Goal: Register for event/course

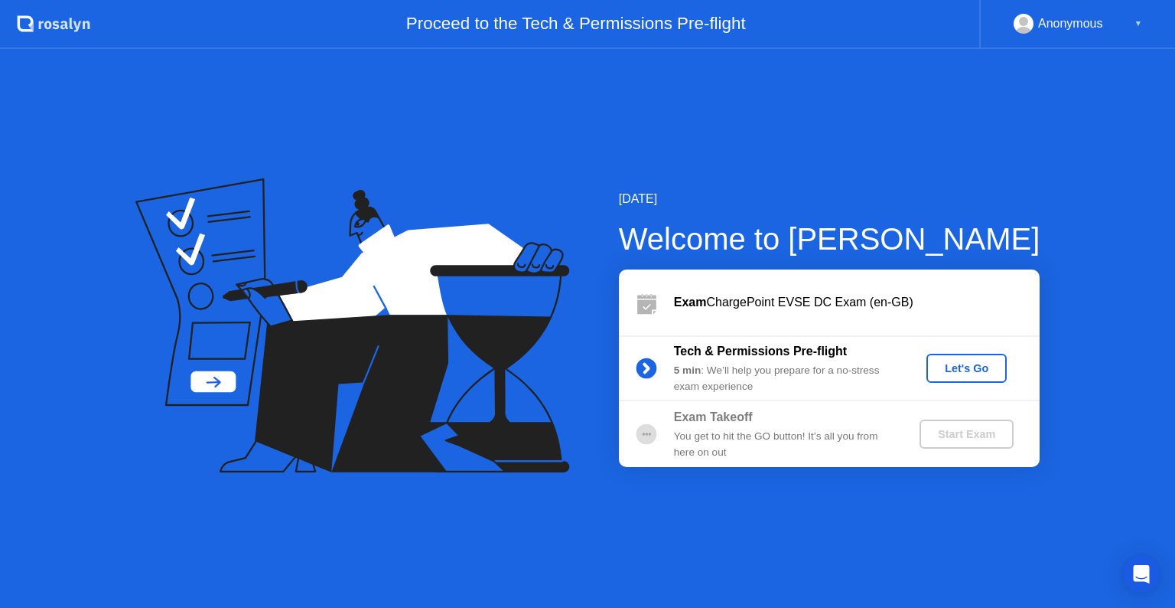
click at [968, 365] on div "Let's Go" at bounding box center [967, 368] width 68 height 12
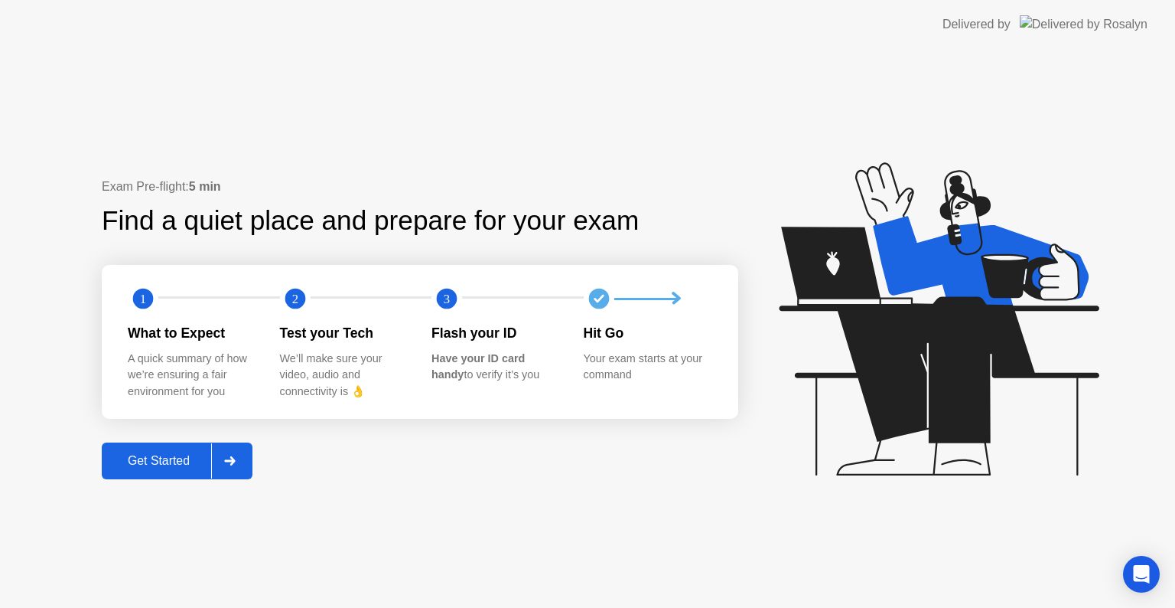
click at [158, 455] on div "Get Started" at bounding box center [158, 461] width 105 height 14
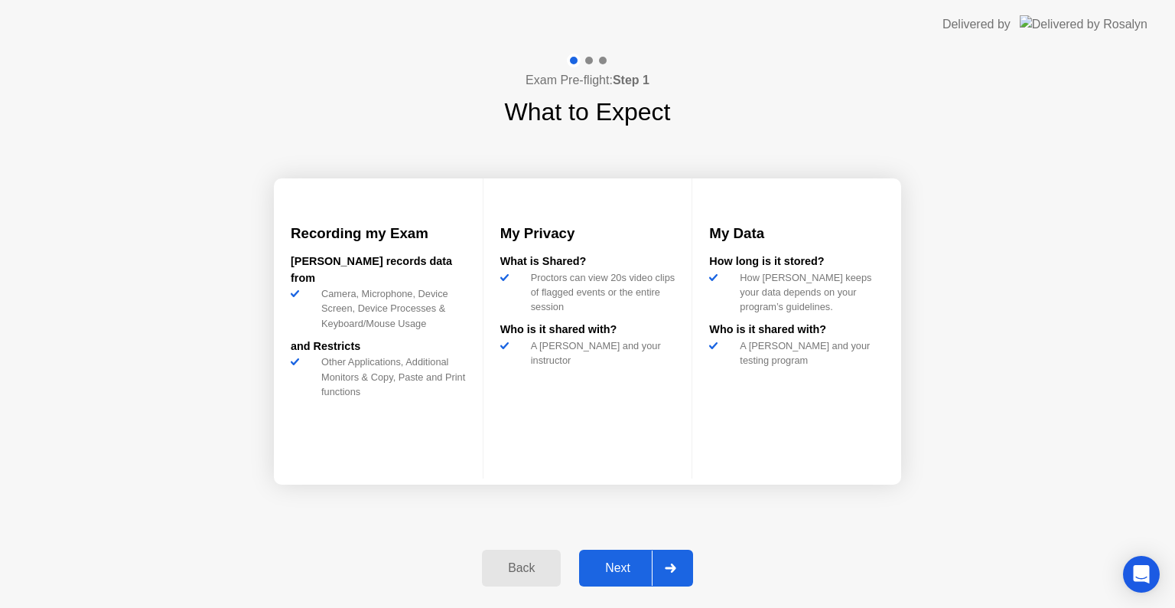
click at [621, 569] on div "Next" at bounding box center [618, 568] width 68 height 14
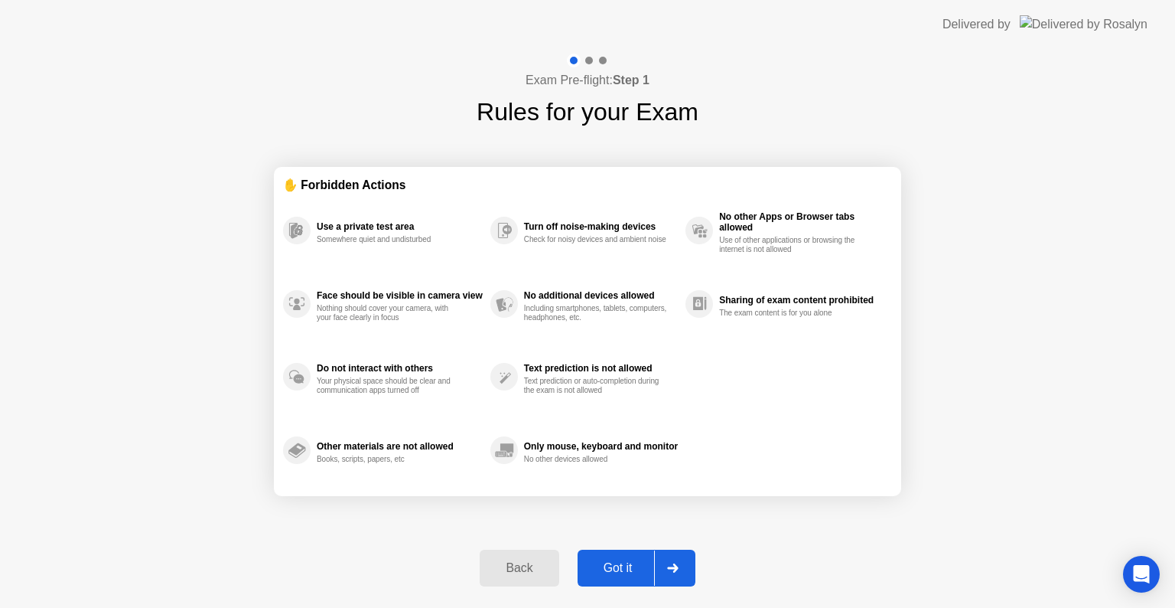
click at [620, 567] on div "Got it" at bounding box center [618, 568] width 72 height 14
select select "**********"
select select "*******"
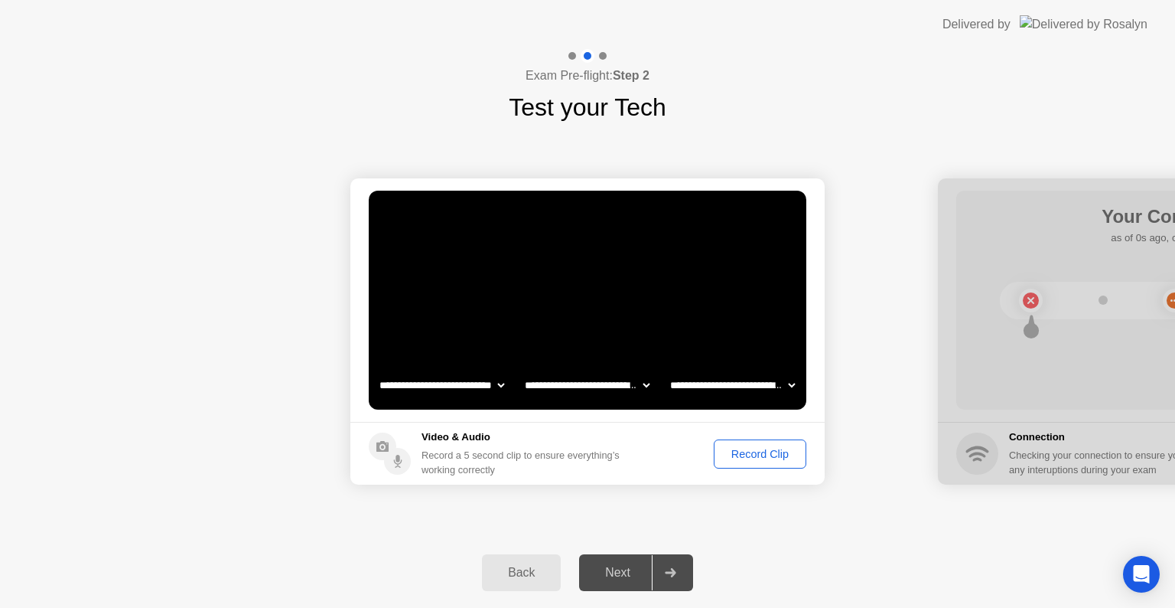
click at [746, 450] on div "Record Clip" at bounding box center [760, 454] width 82 height 12
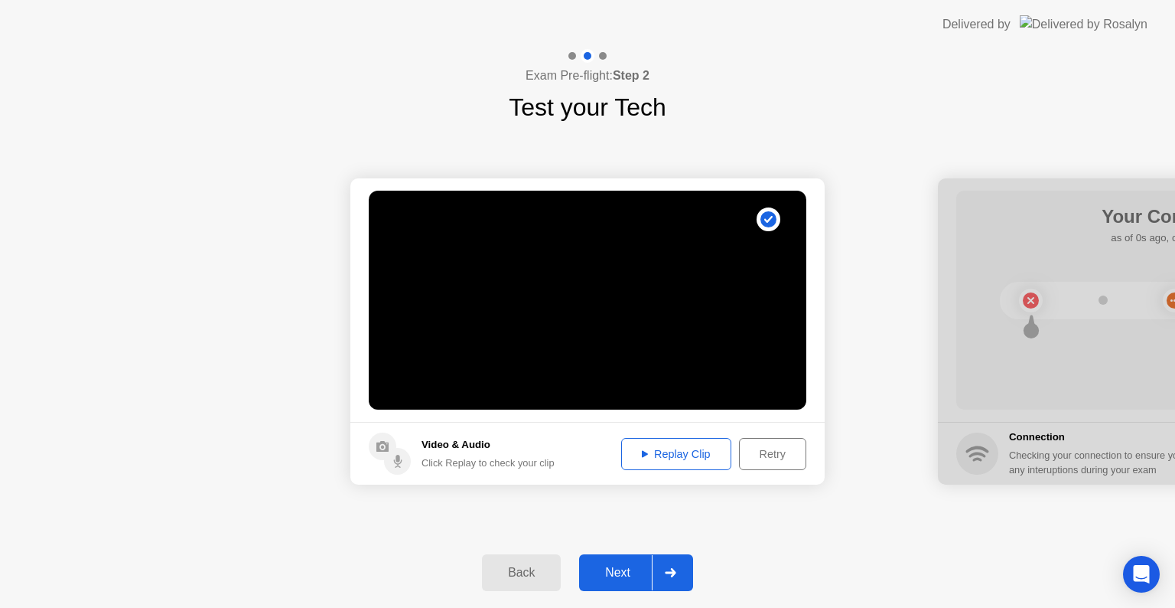
click at [621, 565] on div "Next" at bounding box center [618, 572] width 68 height 14
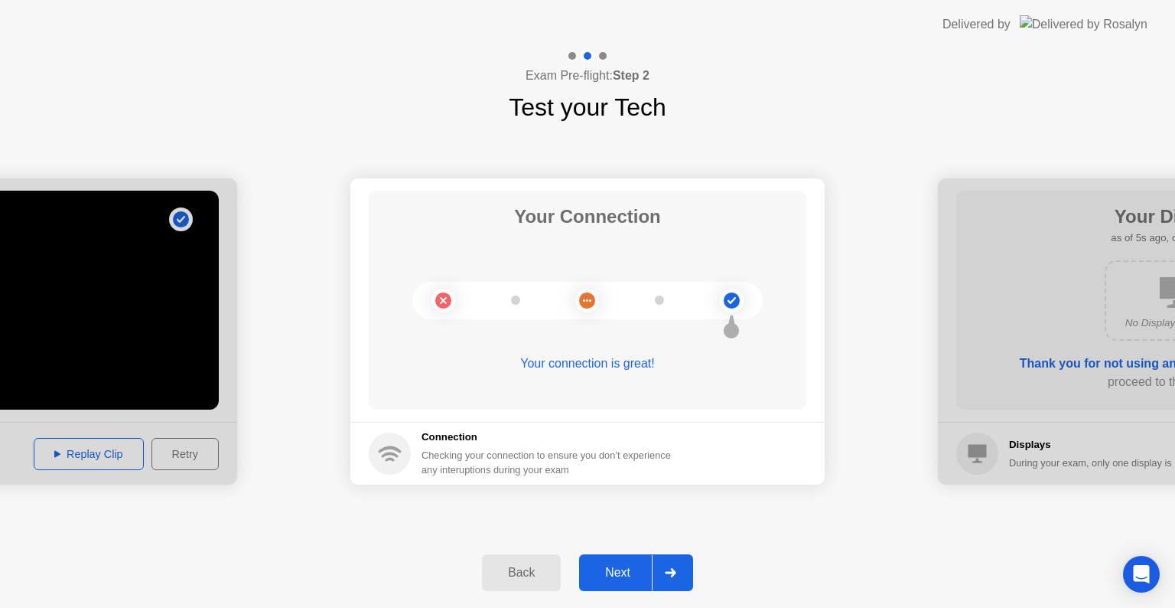
click at [624, 567] on div "Next" at bounding box center [618, 572] width 68 height 14
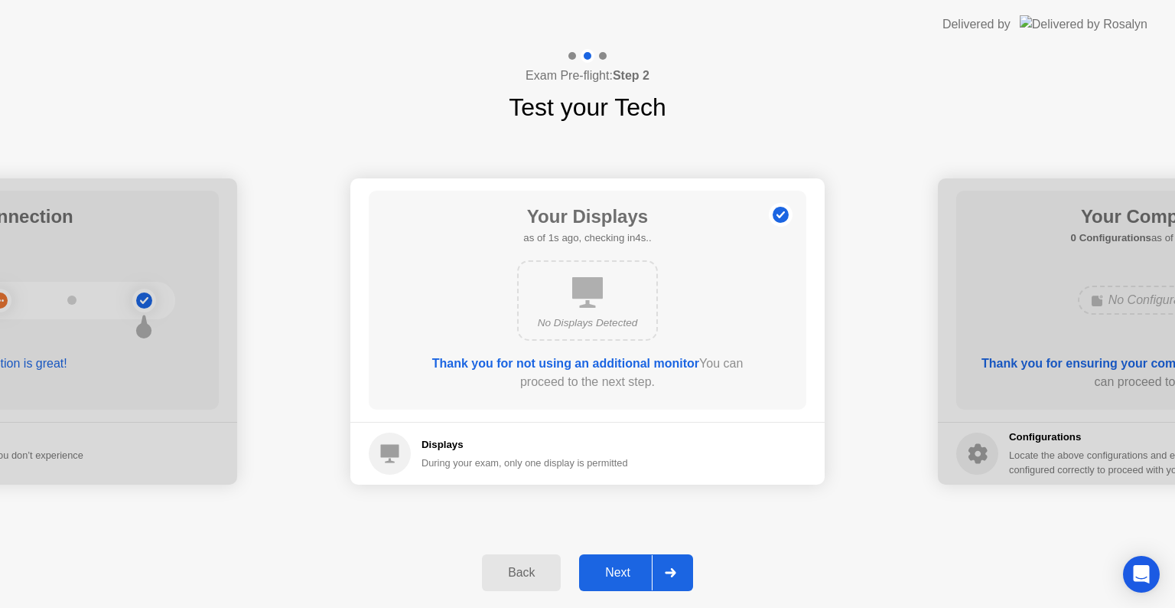
click at [624, 567] on div "Next" at bounding box center [618, 572] width 68 height 14
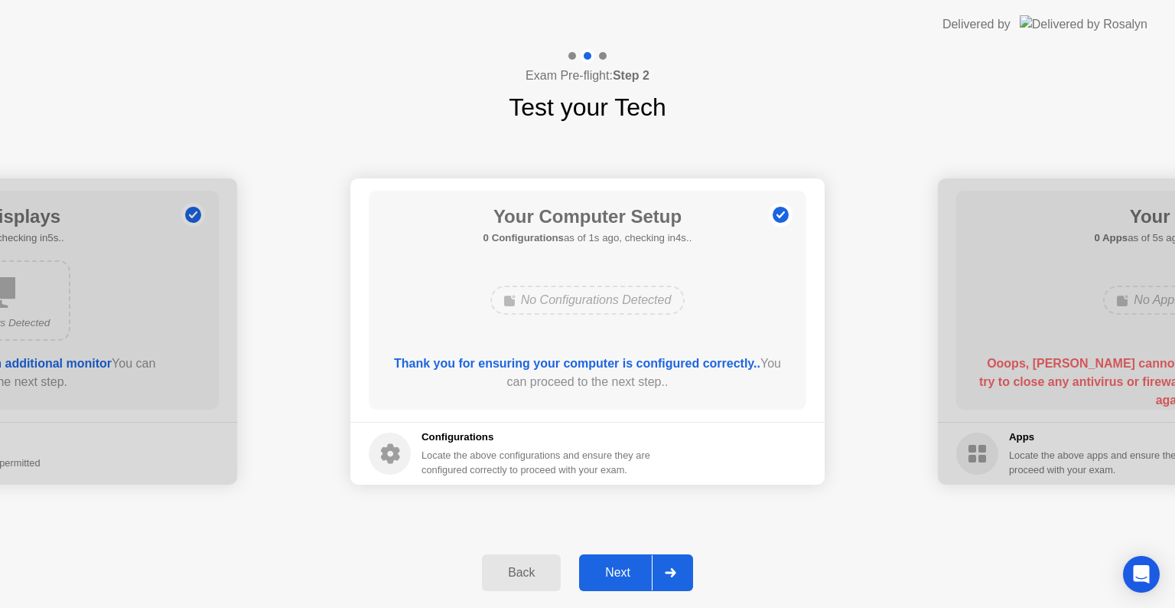
click at [624, 567] on div "Next" at bounding box center [618, 572] width 68 height 14
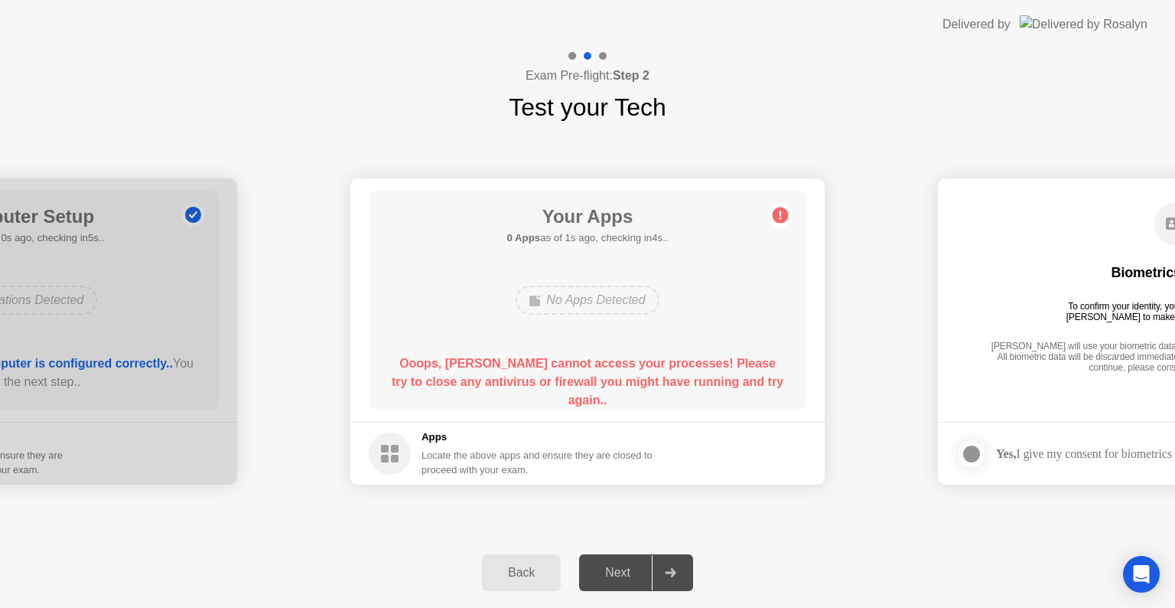
click at [1068, 204] on div "Biometrics Consent To confirm your identity, your testing program requires Rosa…" at bounding box center [1176, 289] width 438 height 197
click at [929, 145] on div "**********" at bounding box center [587, 331] width 1175 height 412
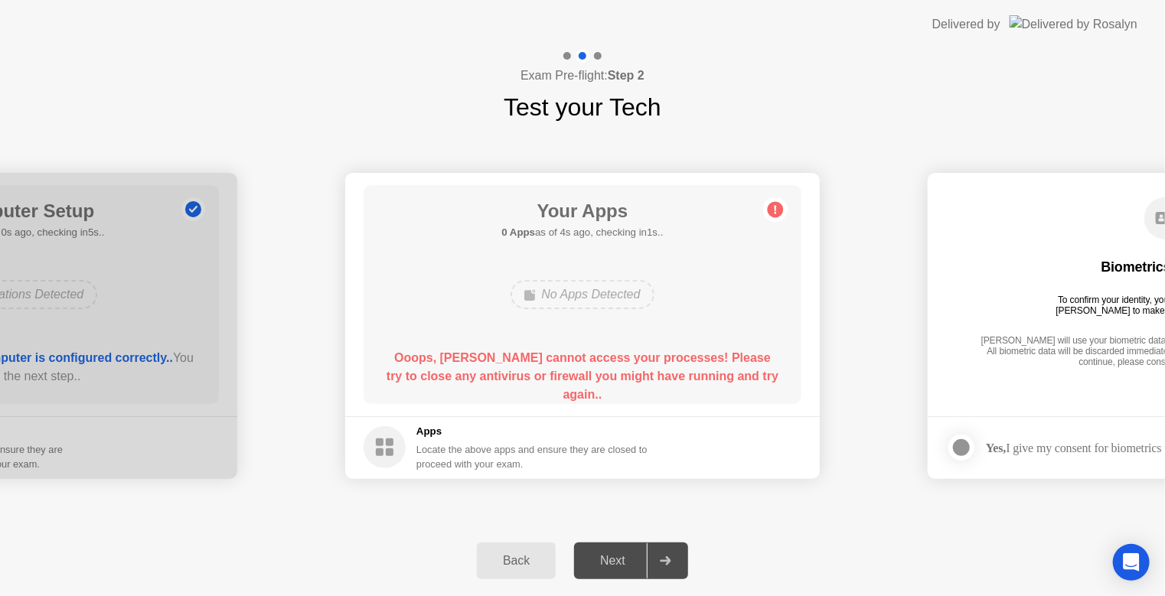
click at [606, 557] on div "Next" at bounding box center [613, 561] width 68 height 14
drag, startPoint x: 999, startPoint y: 334, endPoint x: 684, endPoint y: 341, distance: 314.6
click at [506, 561] on div "Back" at bounding box center [516, 561] width 70 height 14
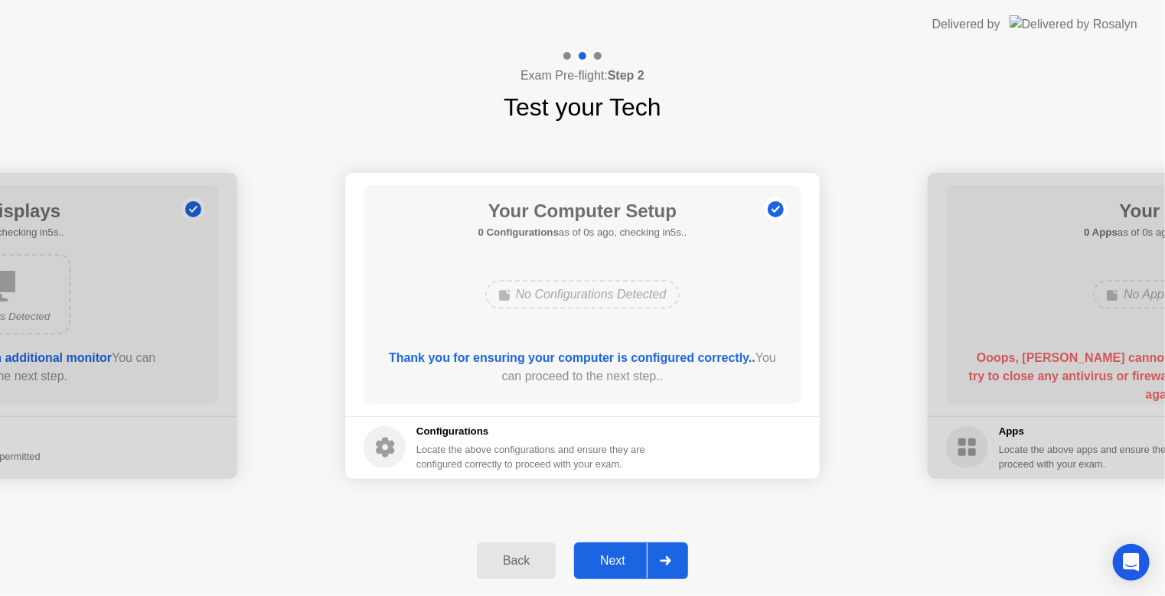
click at [610, 565] on div "Next" at bounding box center [613, 561] width 68 height 14
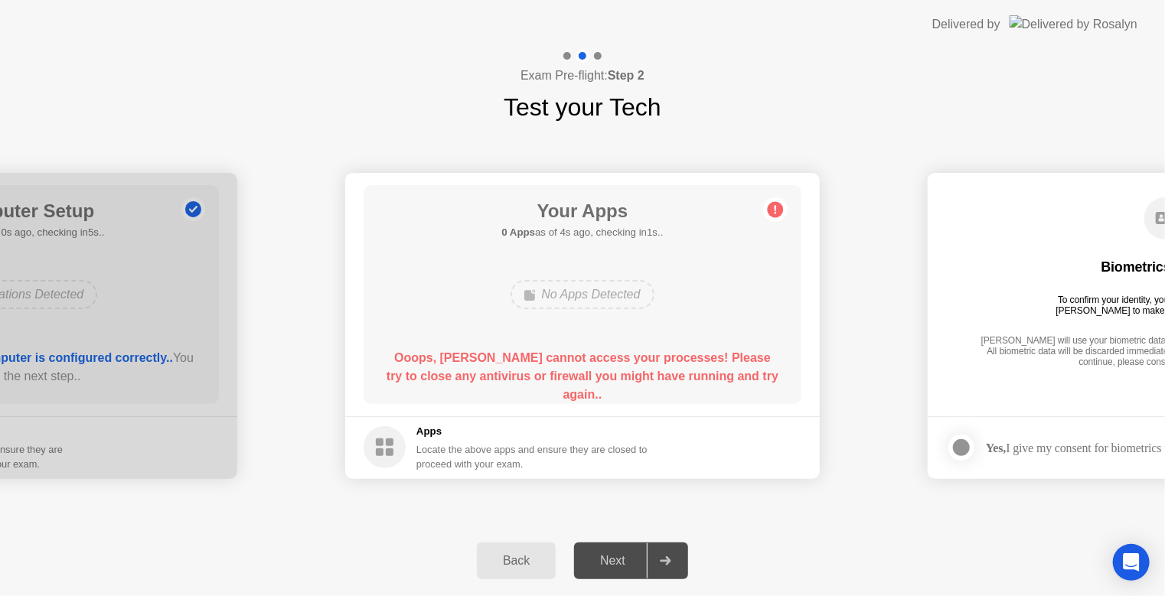
click at [1018, 145] on div "**********" at bounding box center [582, 325] width 1165 height 400
click at [526, 555] on div "Back" at bounding box center [516, 561] width 70 height 14
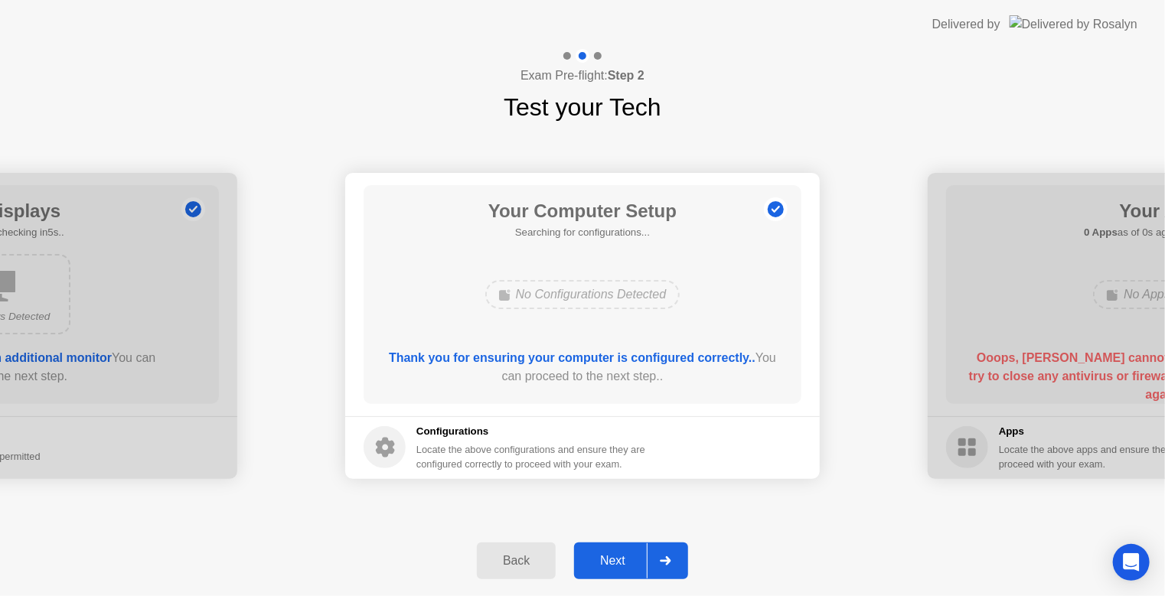
click at [627, 560] on div "Next" at bounding box center [613, 561] width 68 height 14
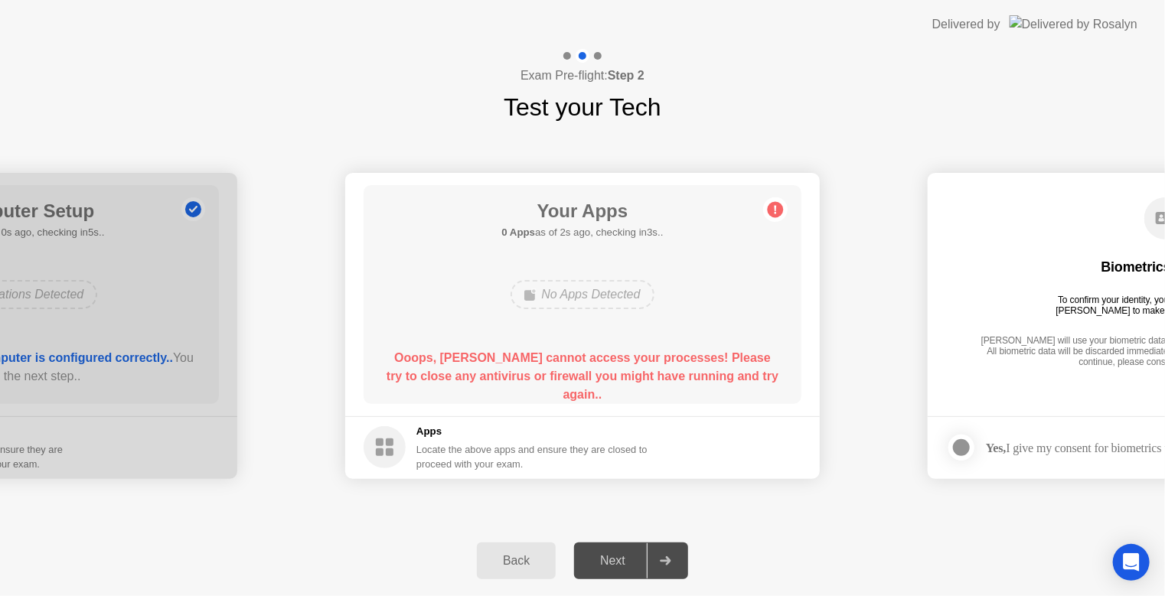
click at [394, 447] on circle at bounding box center [384, 447] width 42 height 42
click at [1142, 554] on div "Open Intercom Messenger" at bounding box center [1131, 563] width 41 height 41
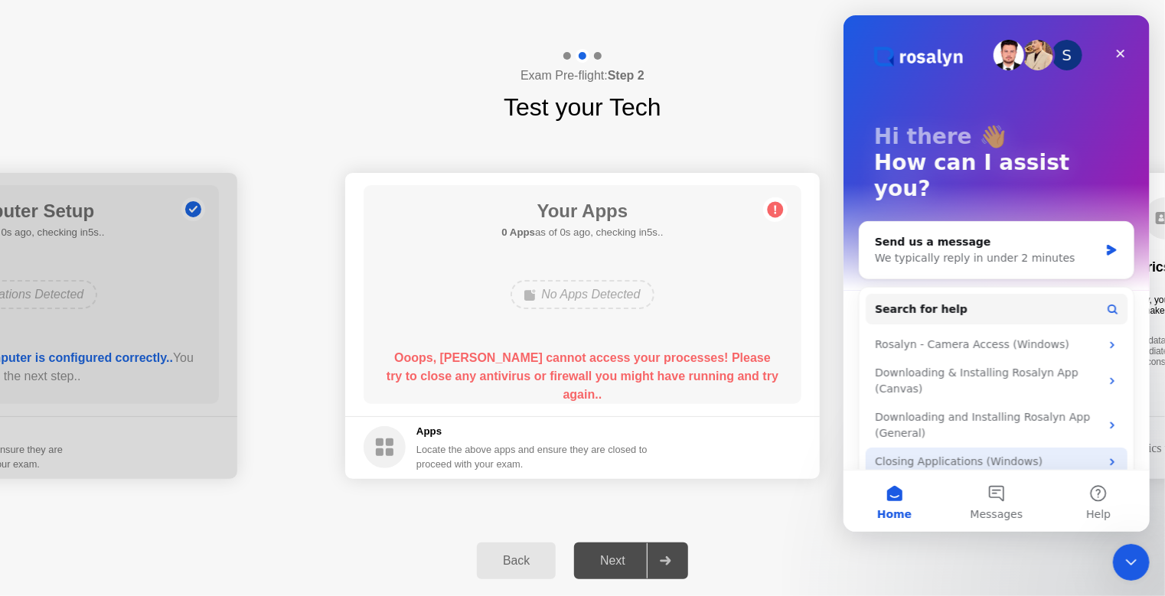
click at [980, 454] on div "Closing Applications (Windows)" at bounding box center [986, 462] width 225 height 16
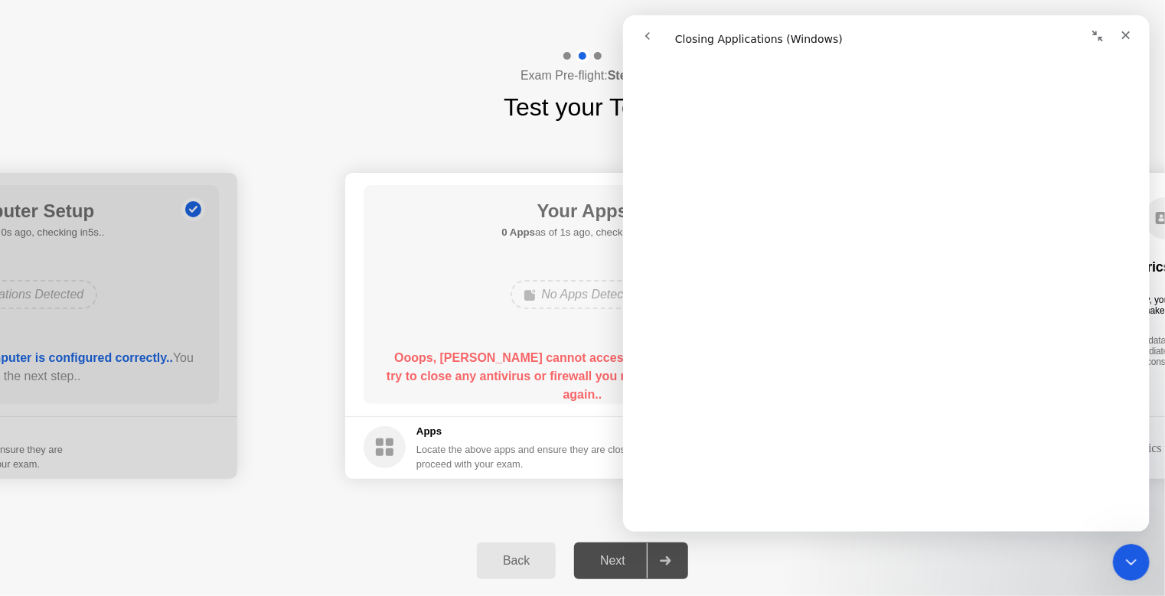
scroll to position [504, 0]
click at [442, 361] on b "Ooops, Rosalyn cannot access your processes! Please try to close any antivirus …" at bounding box center [582, 376] width 392 height 50
drag, startPoint x: 891, startPoint y: 56, endPoint x: 956, endPoint y: 58, distance: 65.1
click at [956, 58] on div "Closing Applications (Windows) Closing Applications (Windows) Did this answer y…" at bounding box center [885, 294] width 526 height 475
click at [640, 26] on button "go back" at bounding box center [646, 35] width 29 height 29
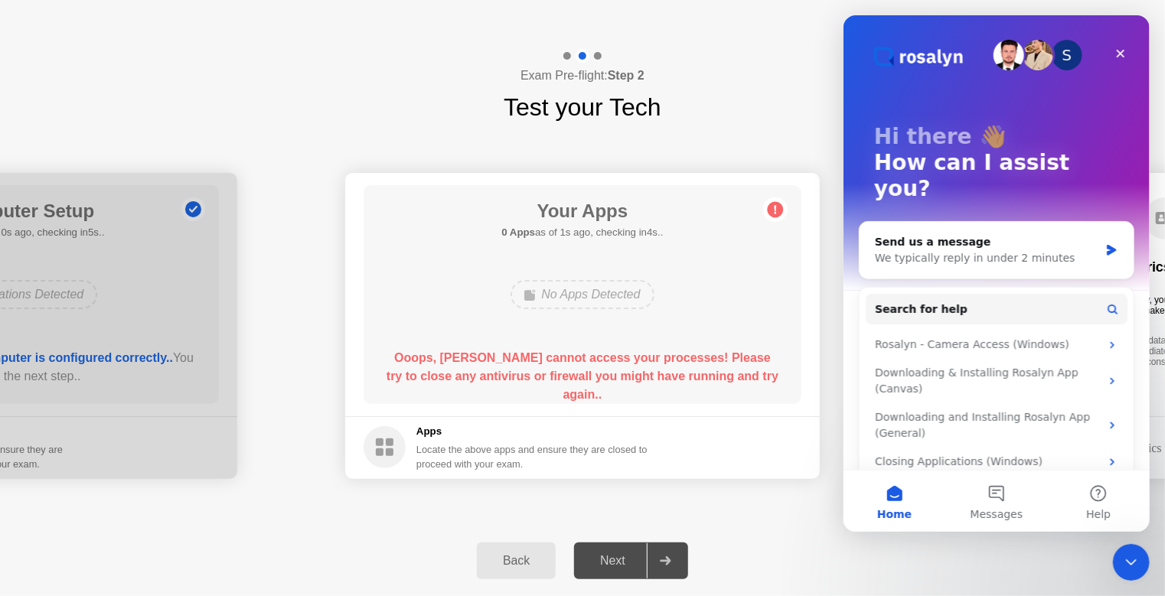
click at [801, 438] on footer "Apps Locate the above apps and ensure they are closed to proceed with your exam." at bounding box center [582, 447] width 474 height 63
click at [664, 557] on icon at bounding box center [665, 560] width 11 height 9
click at [772, 208] on circle at bounding box center [776, 209] width 16 height 16
click at [1125, 55] on icon "Close" at bounding box center [1119, 53] width 12 height 12
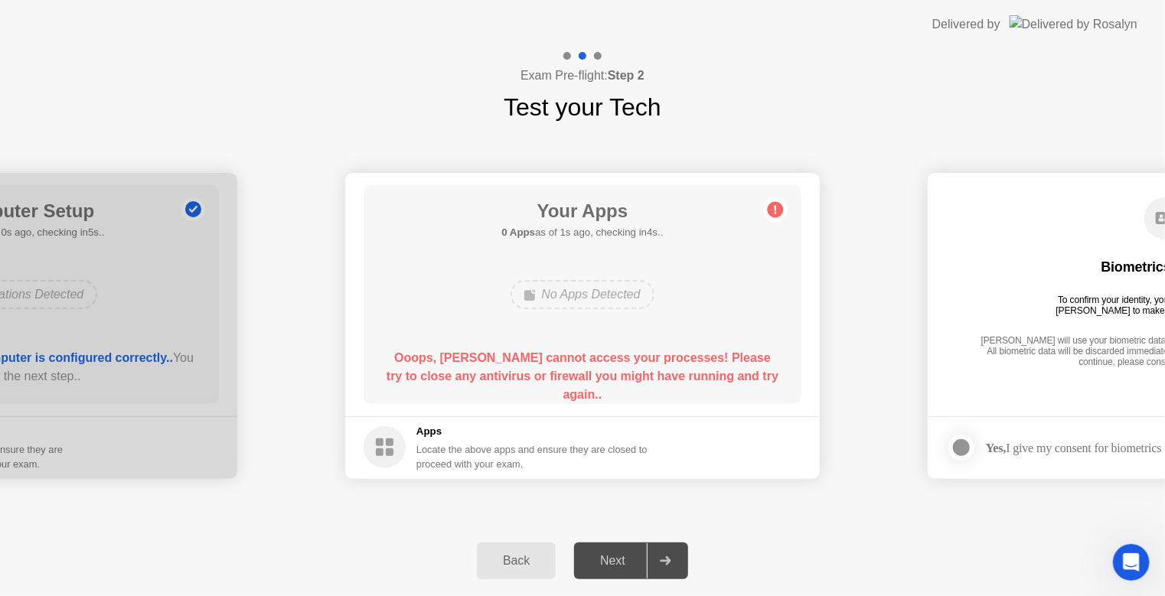
scroll to position [0, 0]
click at [781, 442] on footer "Apps Locate the above apps and ensure they are closed to proceed with your exam." at bounding box center [582, 447] width 474 height 63
click at [599, 464] on div "Locate the above apps and ensure they are closed to proceed with your exam." at bounding box center [532, 456] width 232 height 29
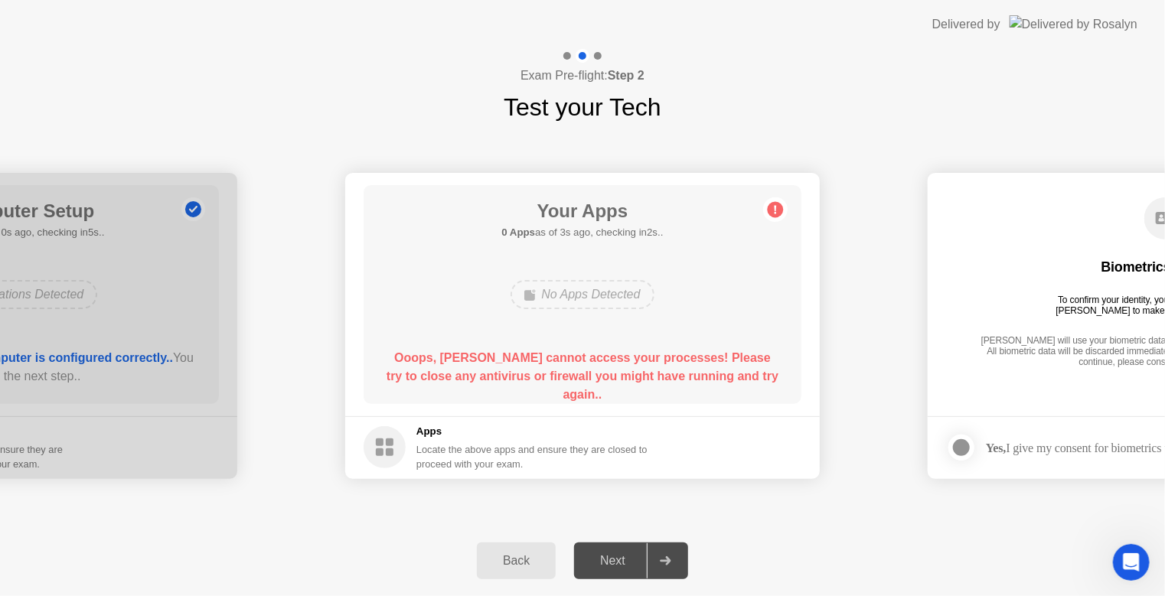
click at [596, 464] on div "Locate the above apps and ensure they are closed to proceed with your exam." at bounding box center [532, 456] width 232 height 29
click at [560, 459] on div "Locate the above apps and ensure they are closed to proceed with your exam." at bounding box center [532, 456] width 232 height 29
click at [479, 450] on div "Locate the above apps and ensure they are closed to proceed with your exam." at bounding box center [532, 456] width 232 height 29
click at [376, 446] on rect at bounding box center [380, 442] width 8 height 8
drag, startPoint x: 411, startPoint y: 370, endPoint x: 649, endPoint y: 376, distance: 238.1
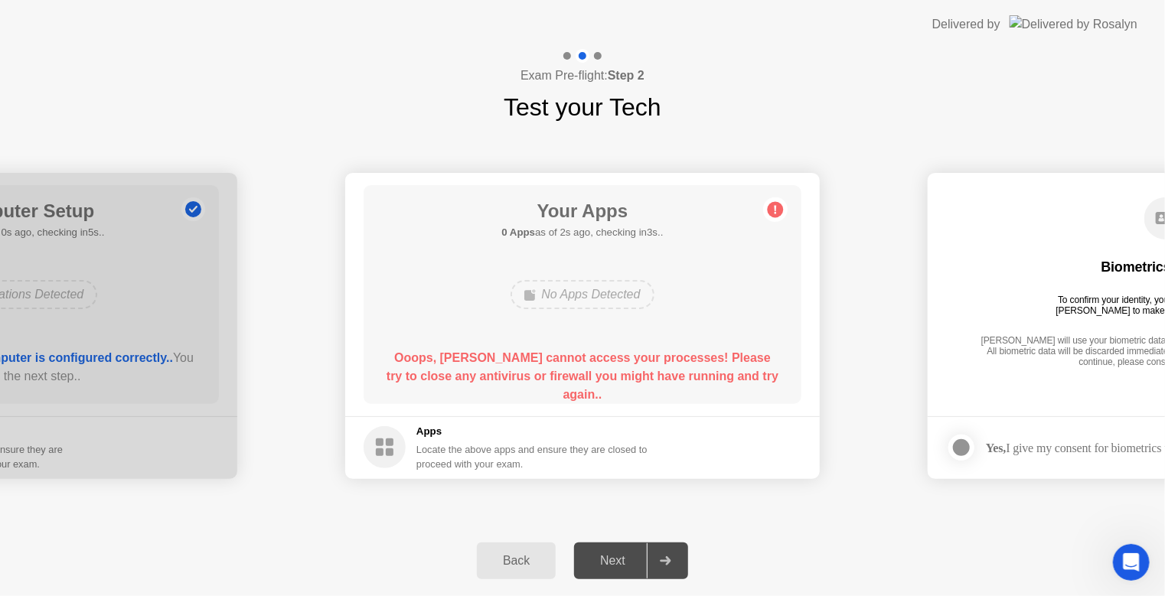
click at [649, 376] on div "Ooops, Rosalyn cannot access your processes! Please try to close any antivirus …" at bounding box center [583, 376] width 394 height 55
click at [1127, 567] on icon "Open Intercom Messenger" at bounding box center [1128, 560] width 25 height 25
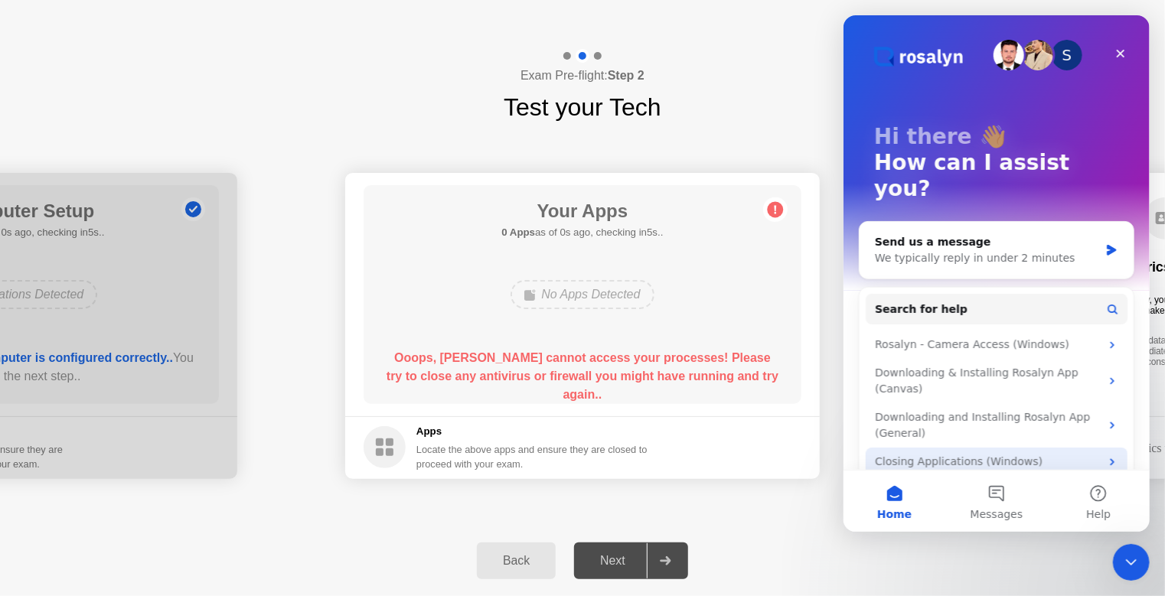
click at [996, 448] on div "Closing Applications (Windows)" at bounding box center [996, 462] width 262 height 28
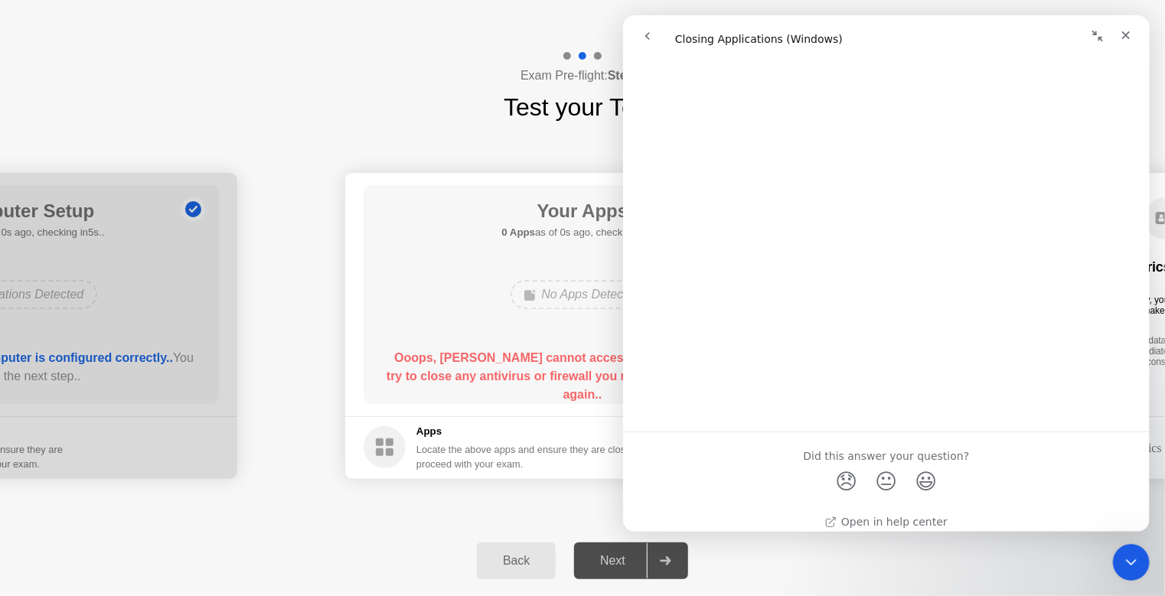
scroll to position [1736, 0]
click at [895, 534] on div "Back Next" at bounding box center [582, 561] width 1165 height 70
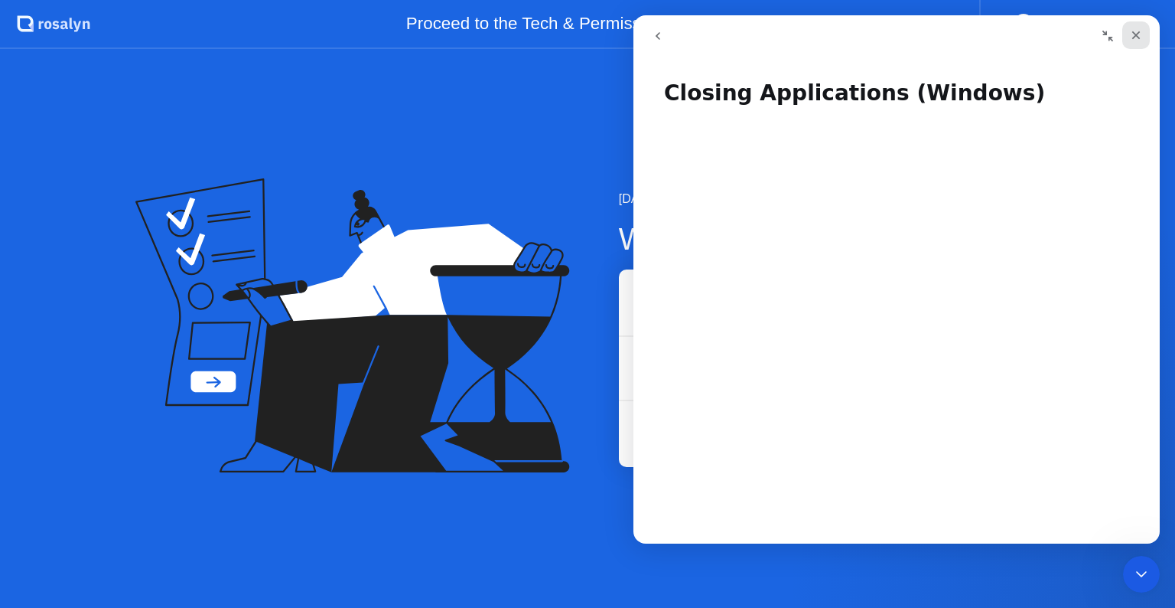
click at [1130, 31] on icon "Close" at bounding box center [1136, 35] width 12 height 12
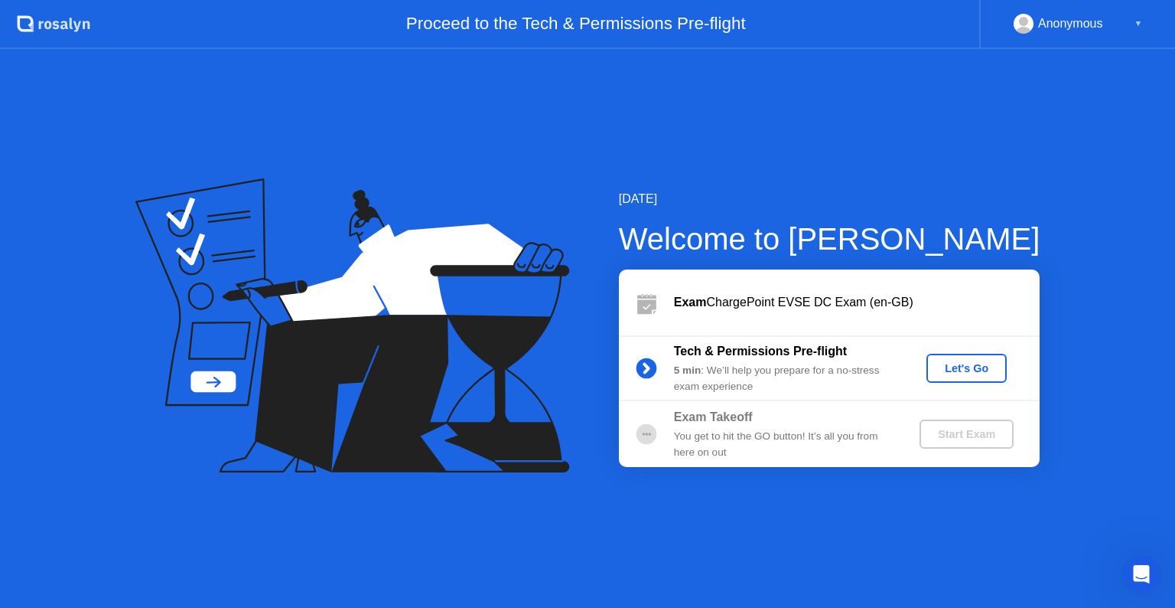
click at [967, 376] on button "Let's Go" at bounding box center [967, 368] width 80 height 29
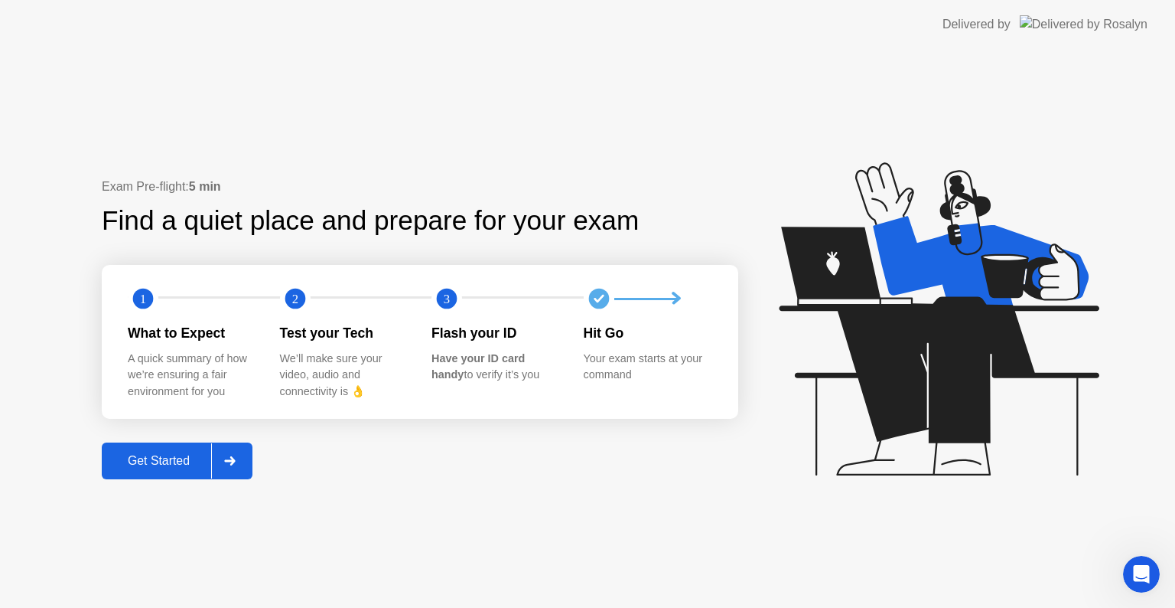
click at [174, 445] on button "Get Started" at bounding box center [177, 460] width 151 height 37
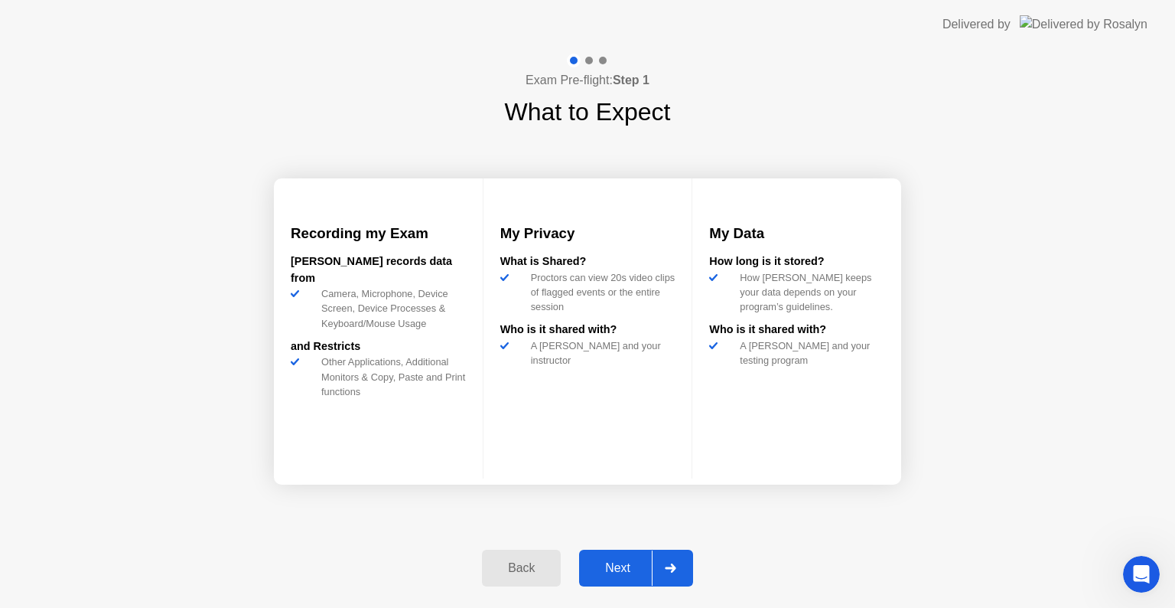
click at [612, 565] on div "Next" at bounding box center [618, 568] width 68 height 14
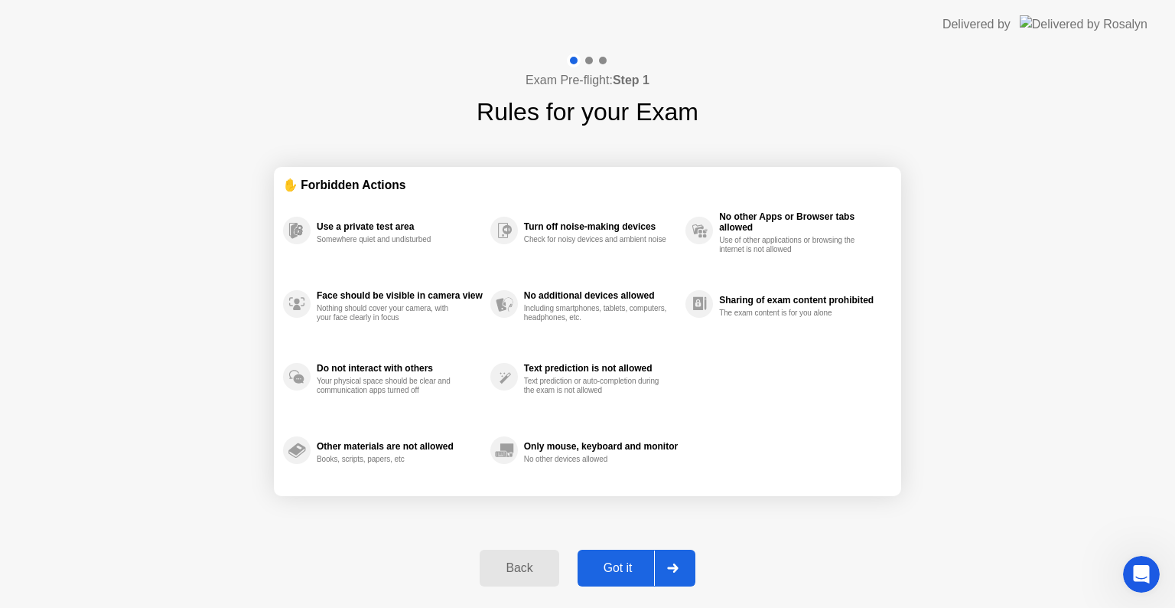
click at [612, 565] on div "Got it" at bounding box center [618, 568] width 72 height 14
select select "**********"
select select "*******"
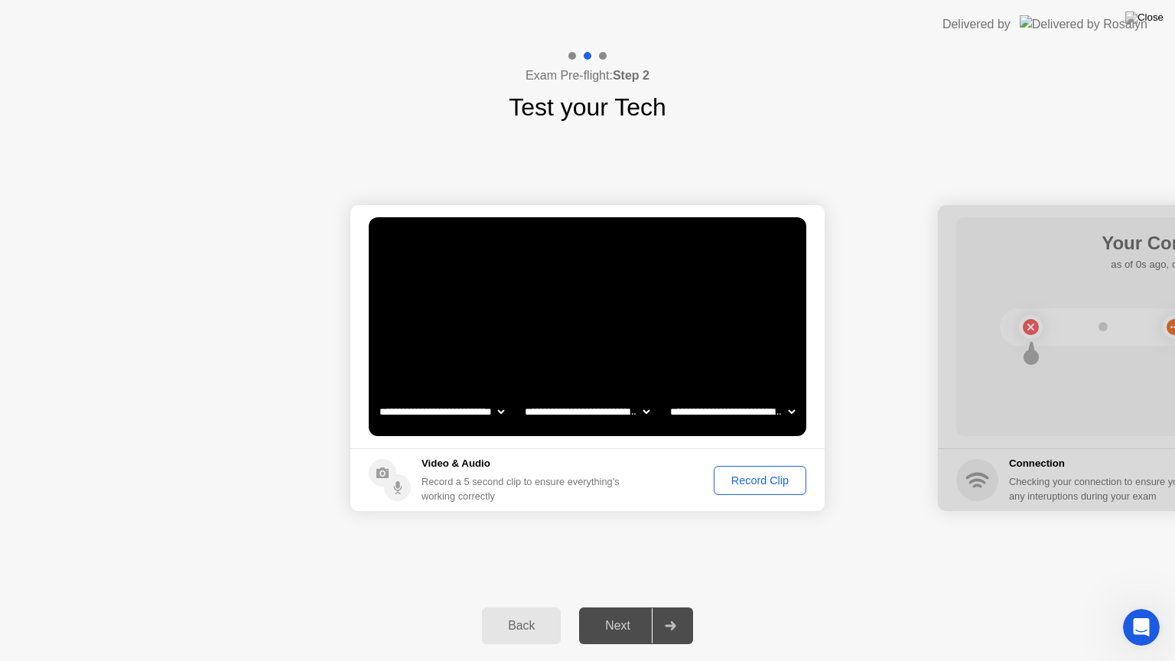
click at [745, 481] on div "Record Clip" at bounding box center [760, 480] width 82 height 12
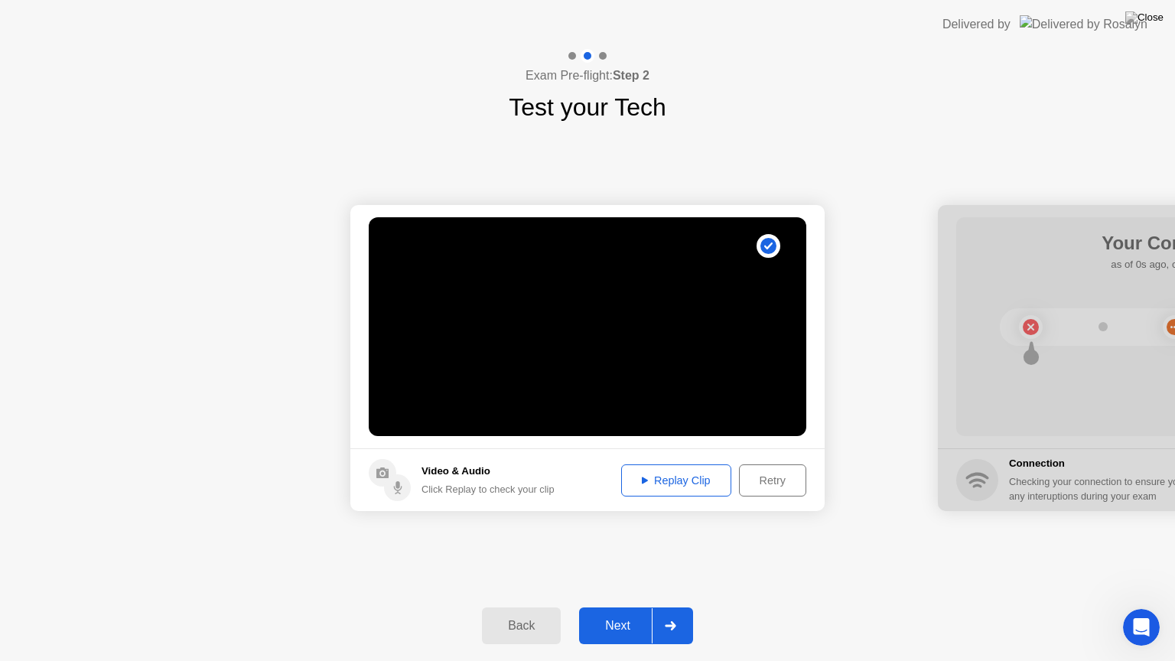
click at [609, 607] on div "Next" at bounding box center [618, 626] width 68 height 14
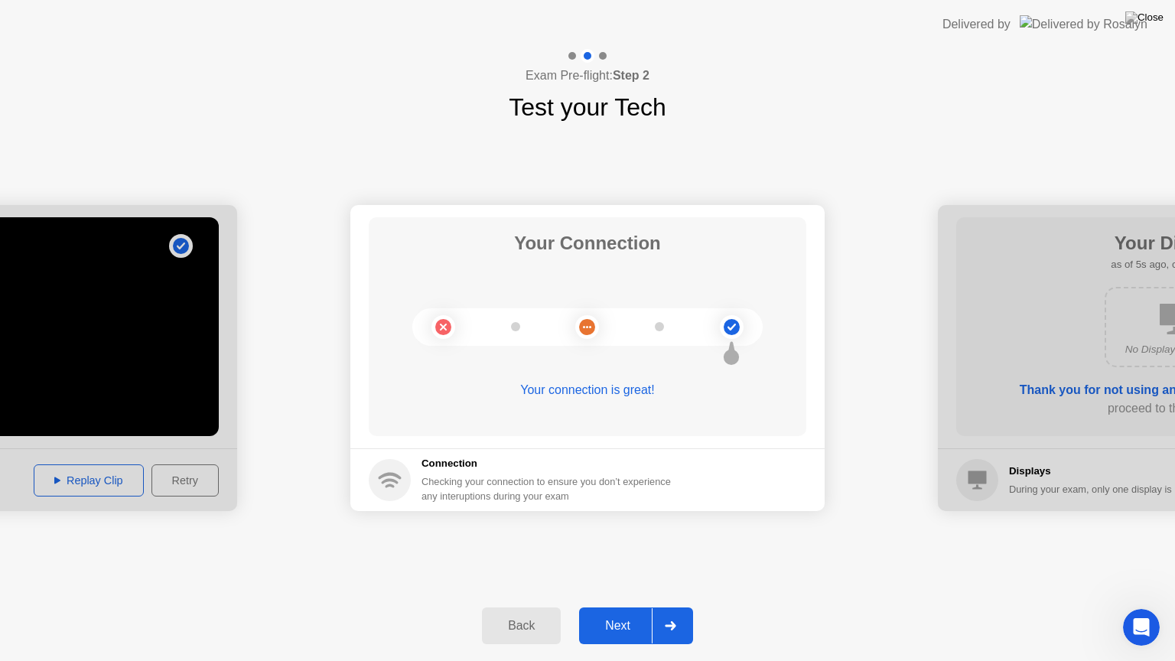
click at [609, 607] on div "Next" at bounding box center [618, 626] width 68 height 14
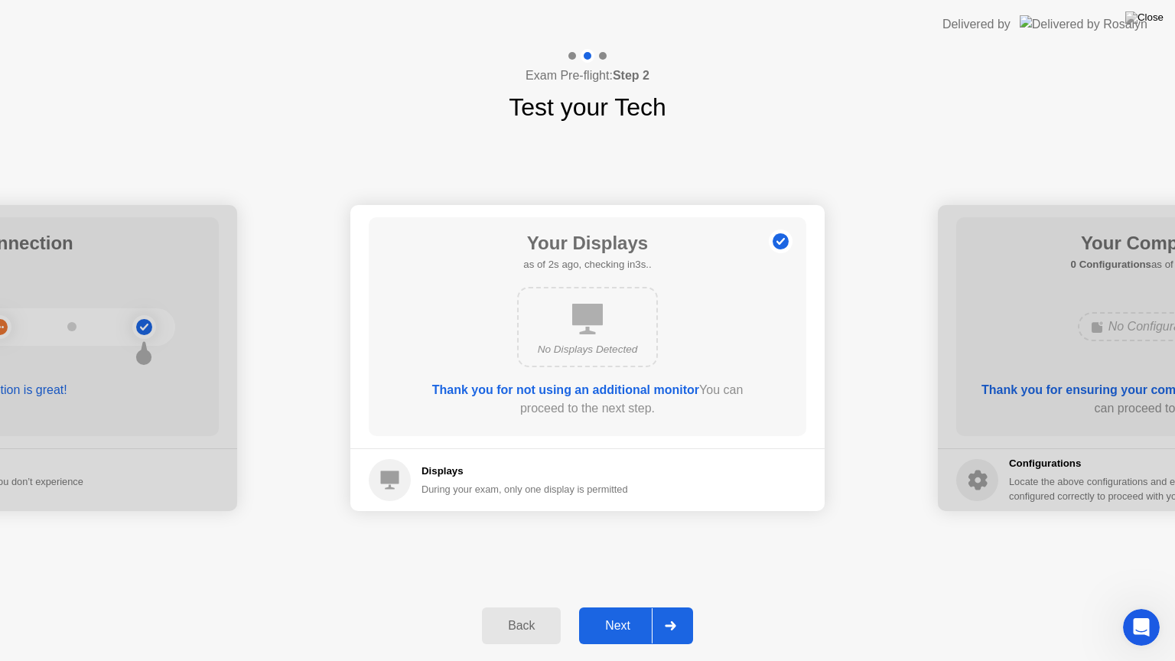
click at [609, 607] on div "Next" at bounding box center [618, 626] width 68 height 14
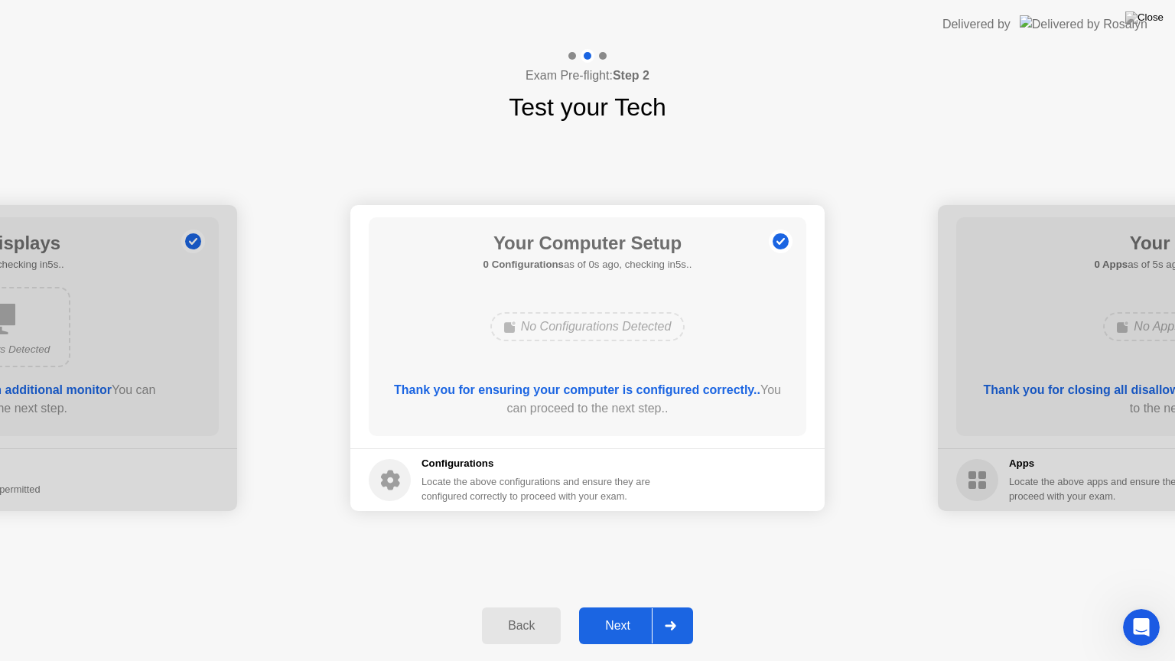
click at [609, 607] on div "Next" at bounding box center [618, 626] width 68 height 14
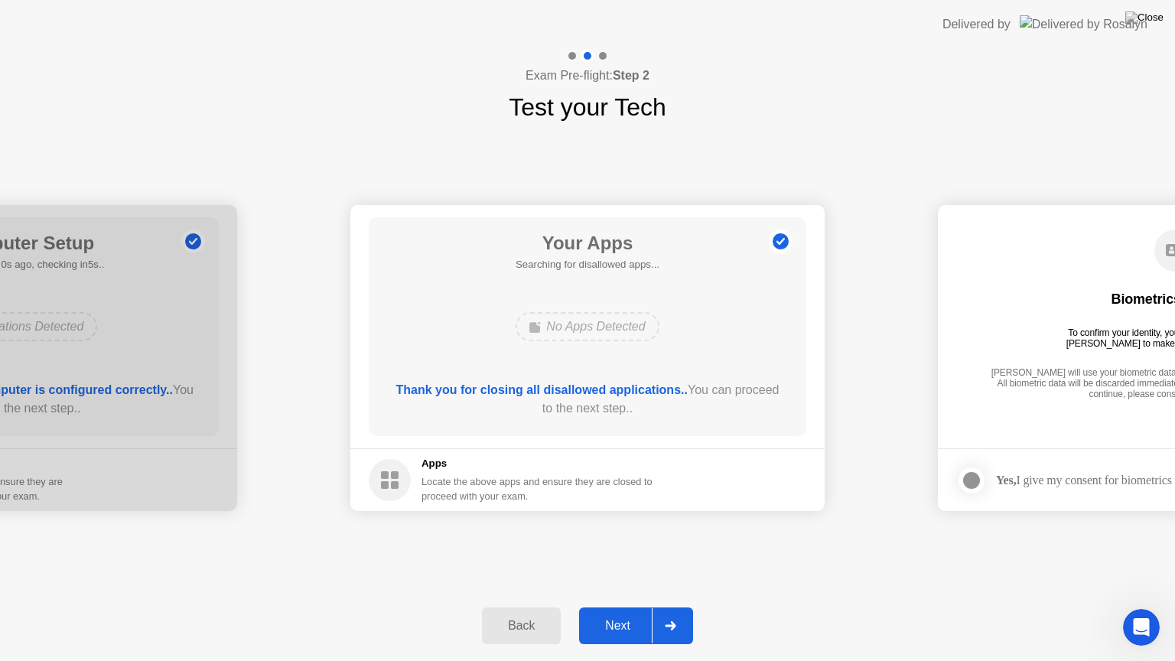
click at [609, 607] on div "Next" at bounding box center [618, 626] width 68 height 14
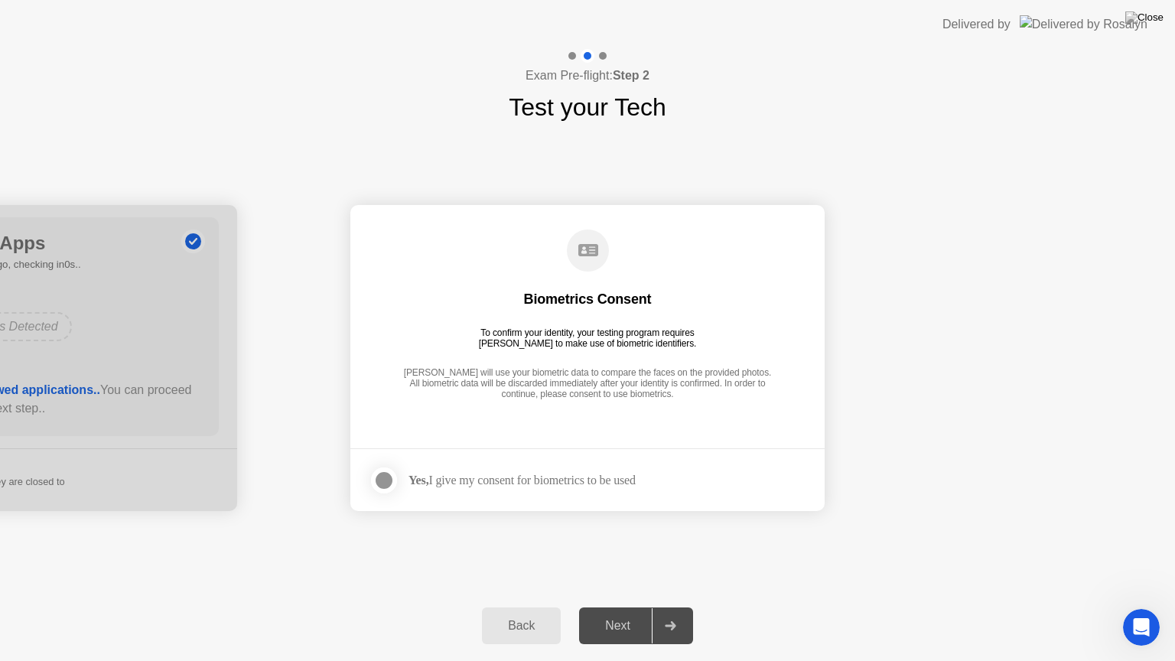
click at [385, 481] on div at bounding box center [384, 480] width 18 height 18
click at [607, 607] on button "Next" at bounding box center [636, 626] width 114 height 37
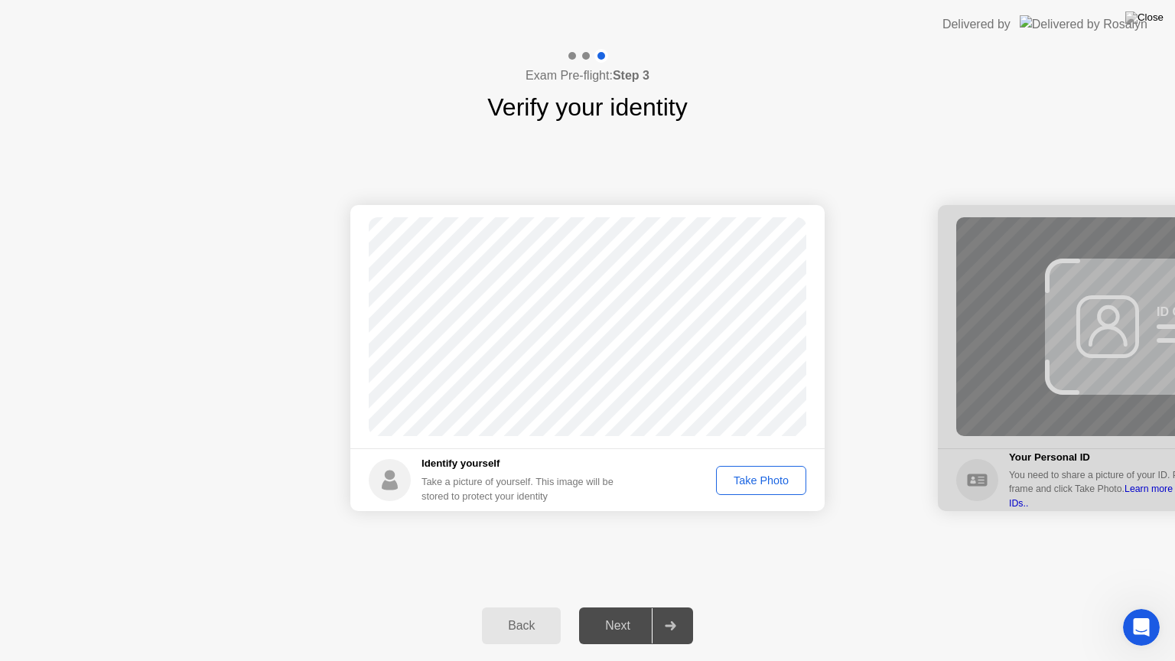
click at [765, 483] on div "Take Photo" at bounding box center [762, 480] width 80 height 12
click at [614, 607] on div "Next" at bounding box center [618, 626] width 68 height 14
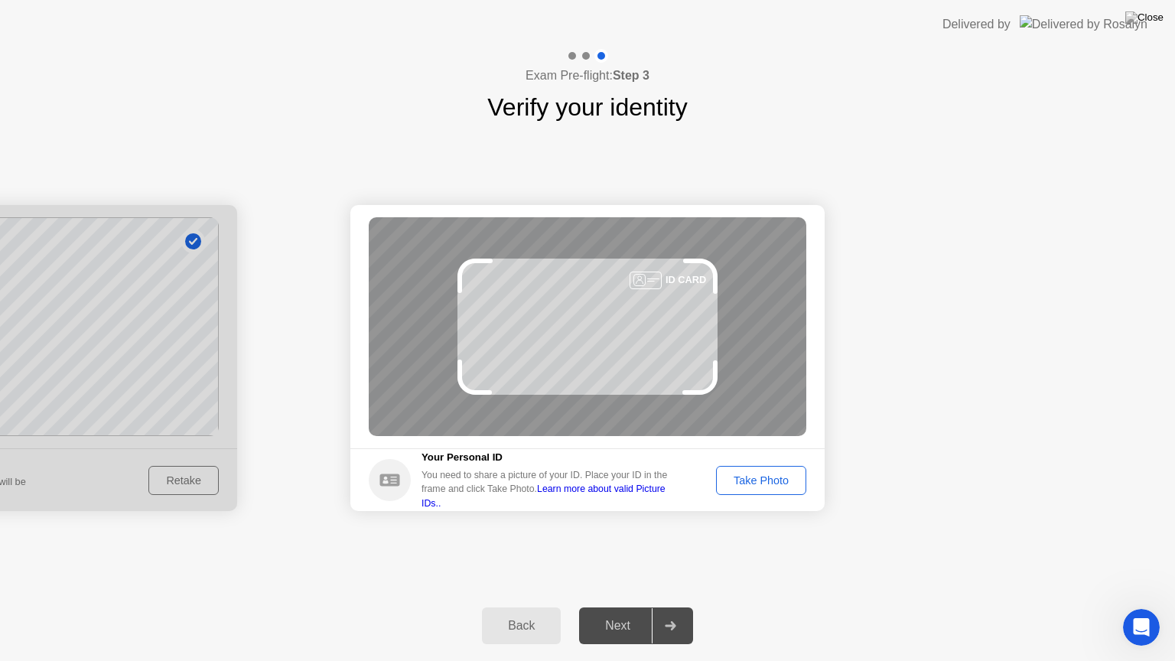
click at [741, 481] on div "Take Photo" at bounding box center [762, 480] width 80 height 12
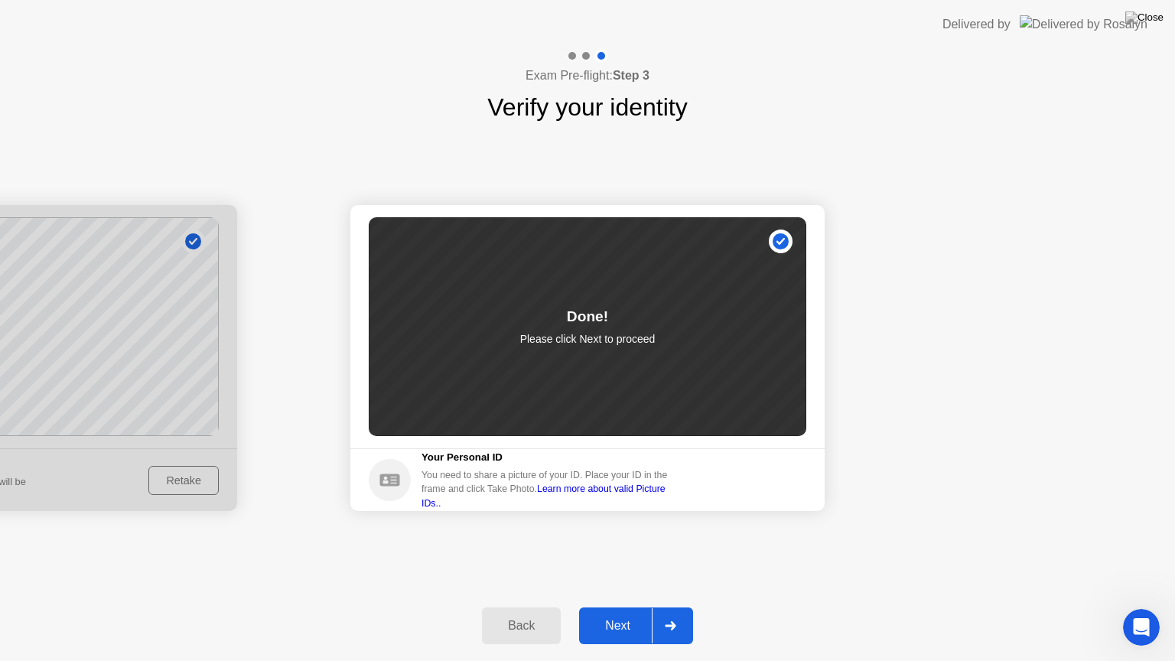
click at [624, 607] on div "Next" at bounding box center [618, 626] width 68 height 14
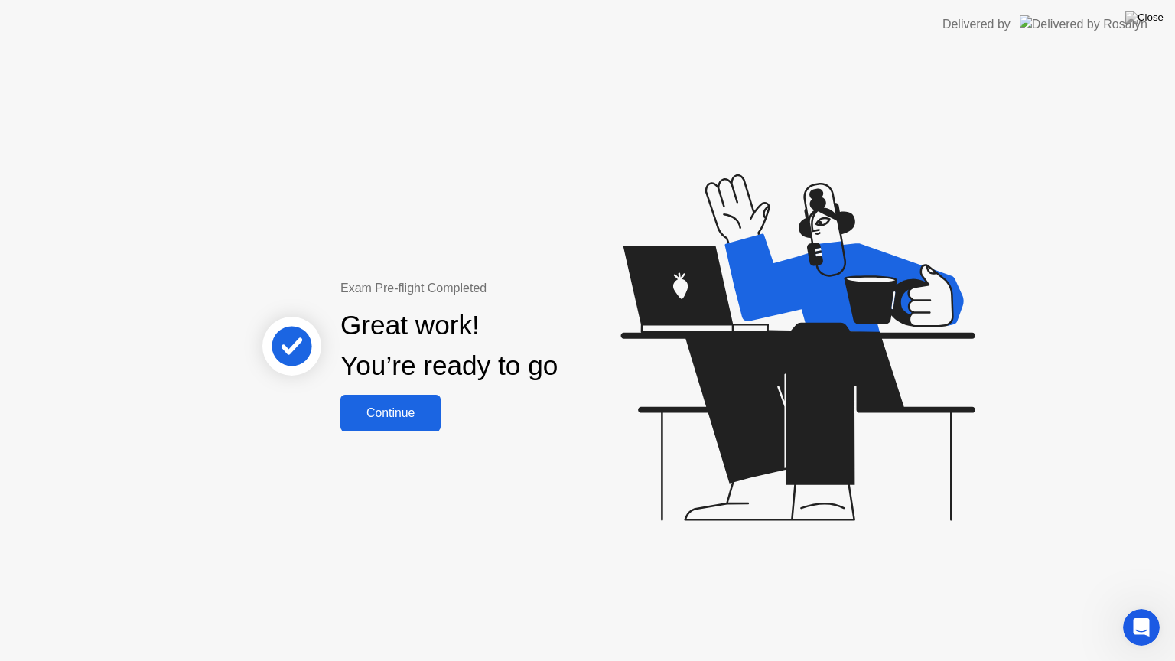
click at [393, 416] on div "Continue" at bounding box center [390, 413] width 91 height 14
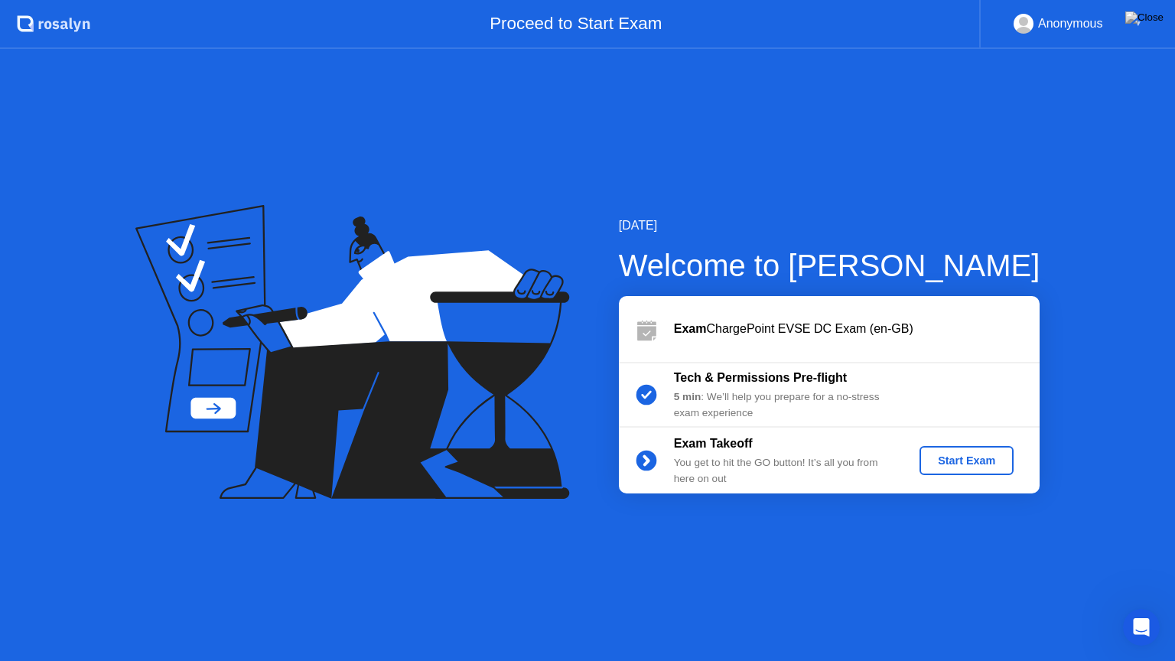
click at [961, 455] on div "Start Exam" at bounding box center [967, 461] width 82 height 12
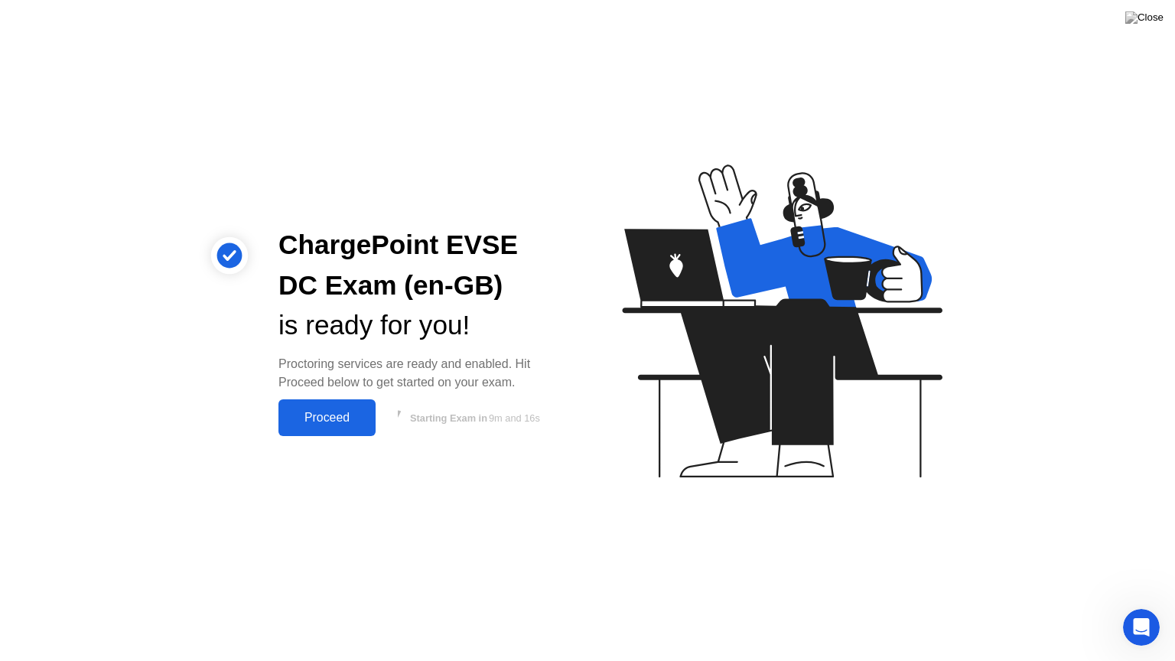
click at [334, 419] on div "Proceed" at bounding box center [327, 418] width 88 height 14
